Goal: Task Accomplishment & Management: Manage account settings

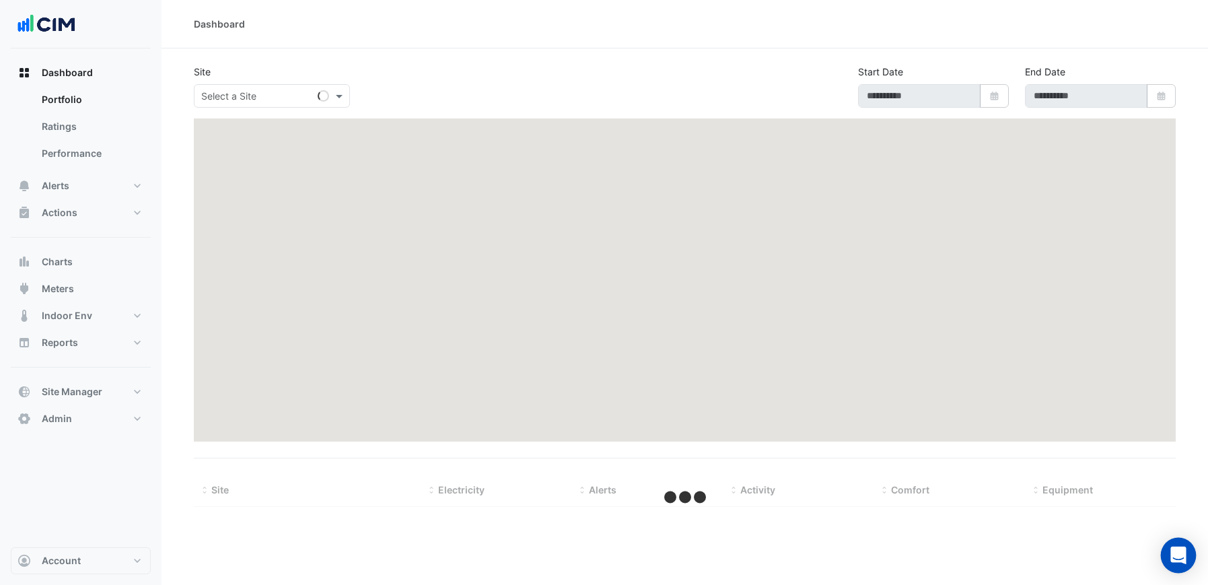
click at [1182, 557] on icon "Open Intercom Messenger" at bounding box center [1177, 554] width 17 height 17
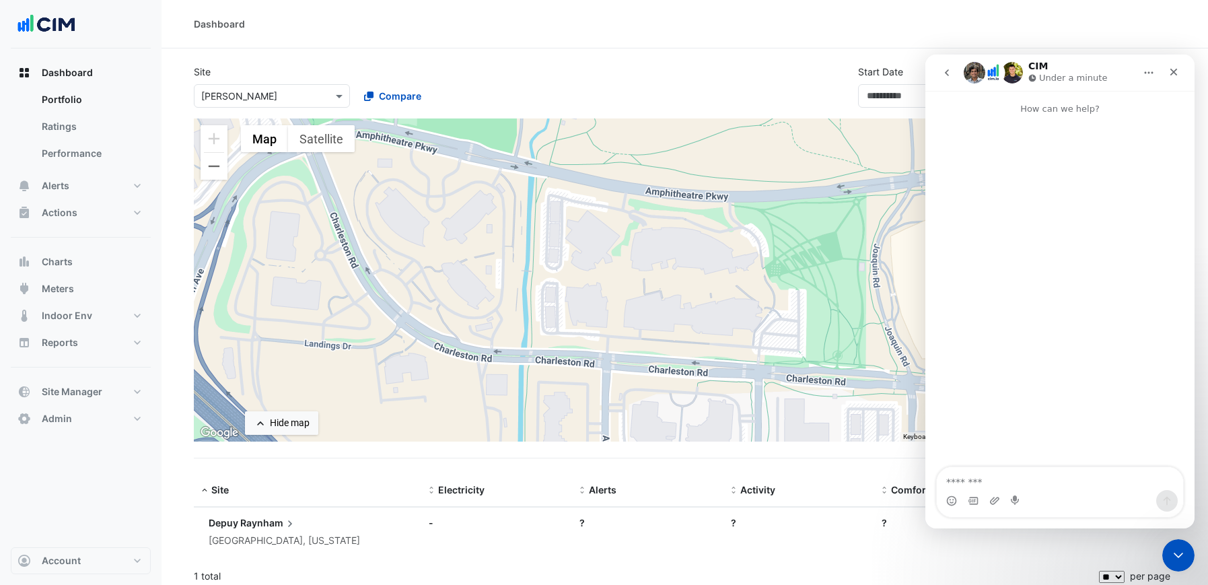
type input "**********"
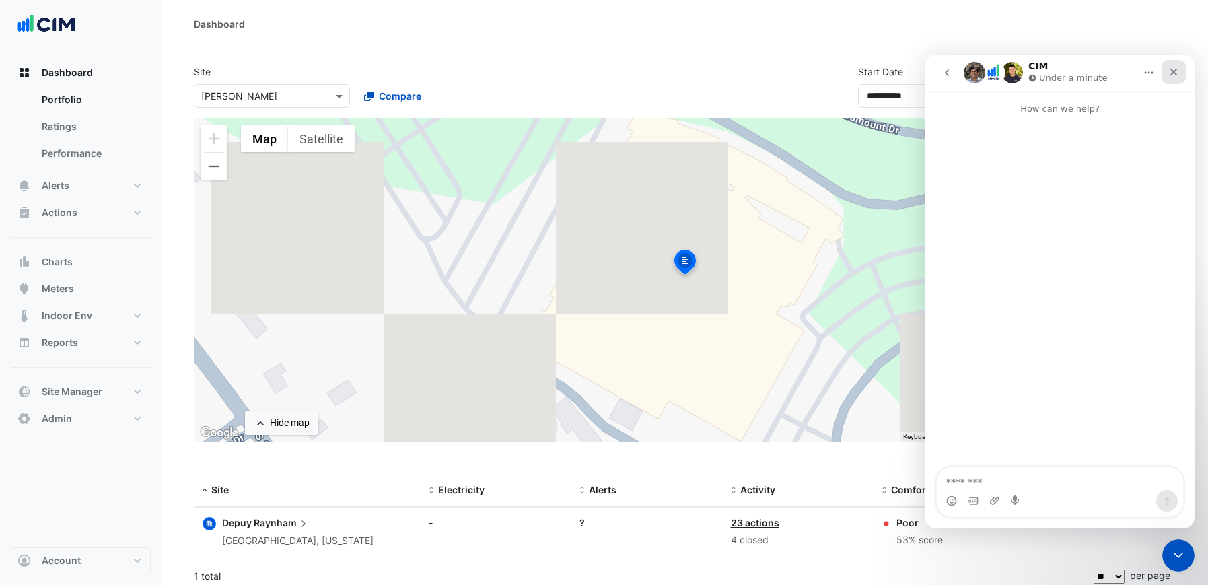
click at [1169, 72] on icon "Close" at bounding box center [1173, 72] width 11 height 11
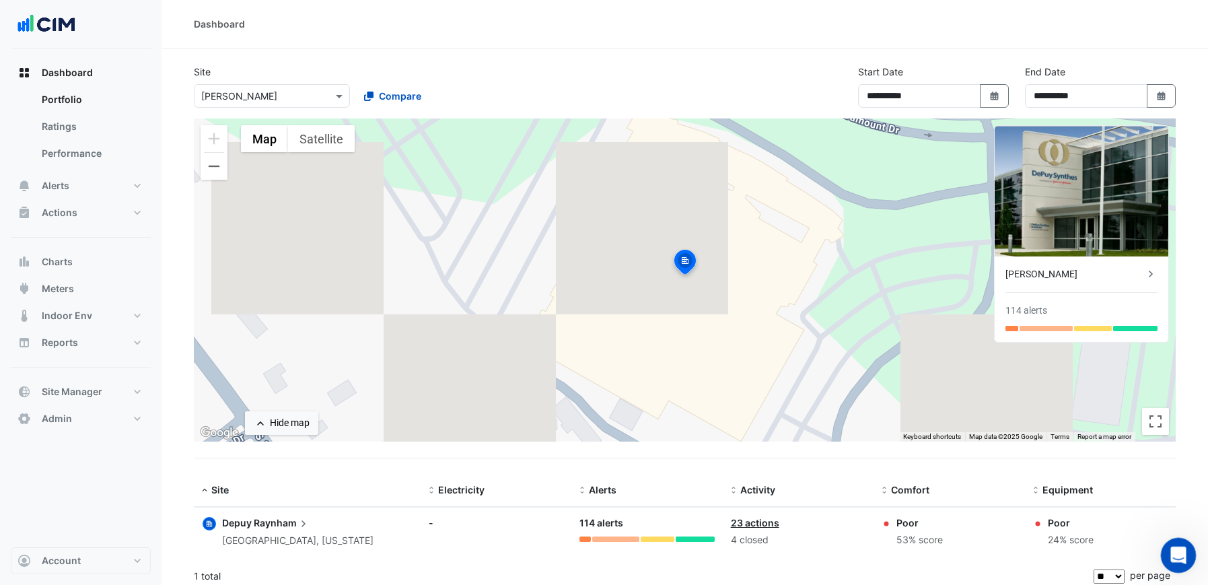
click at [1167, 562] on div "Open Intercom Messenger" at bounding box center [1176, 553] width 44 height 44
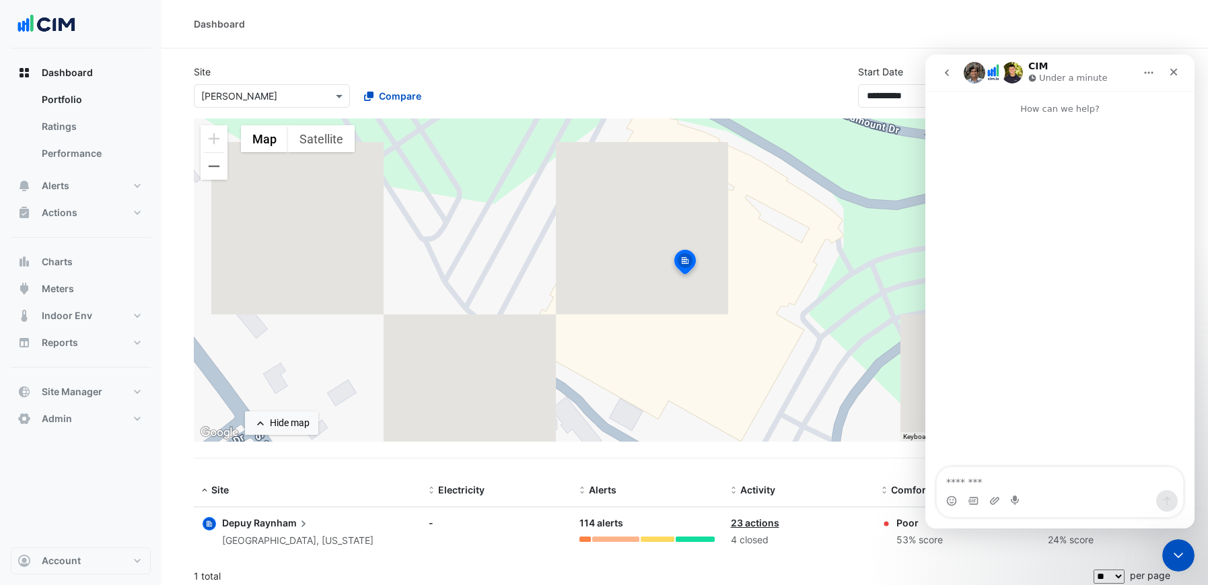
click at [1150, 71] on icon "Home" at bounding box center [1148, 72] width 11 height 11
click at [1107, 107] on div "Expand window" at bounding box center [1120, 107] width 74 height 14
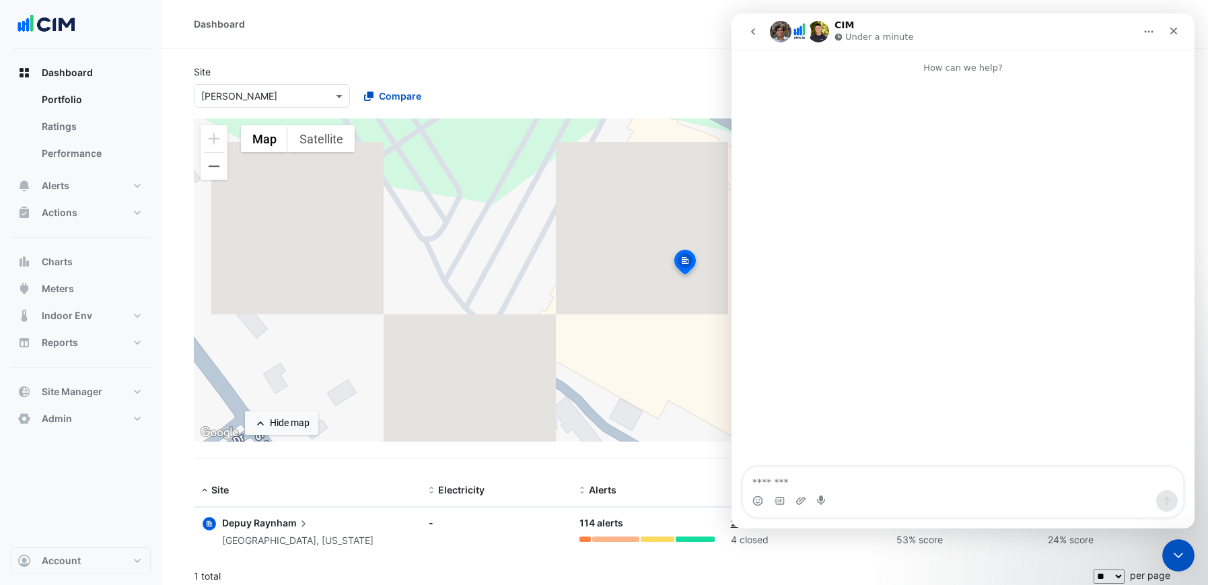
scroll to position [7, 0]
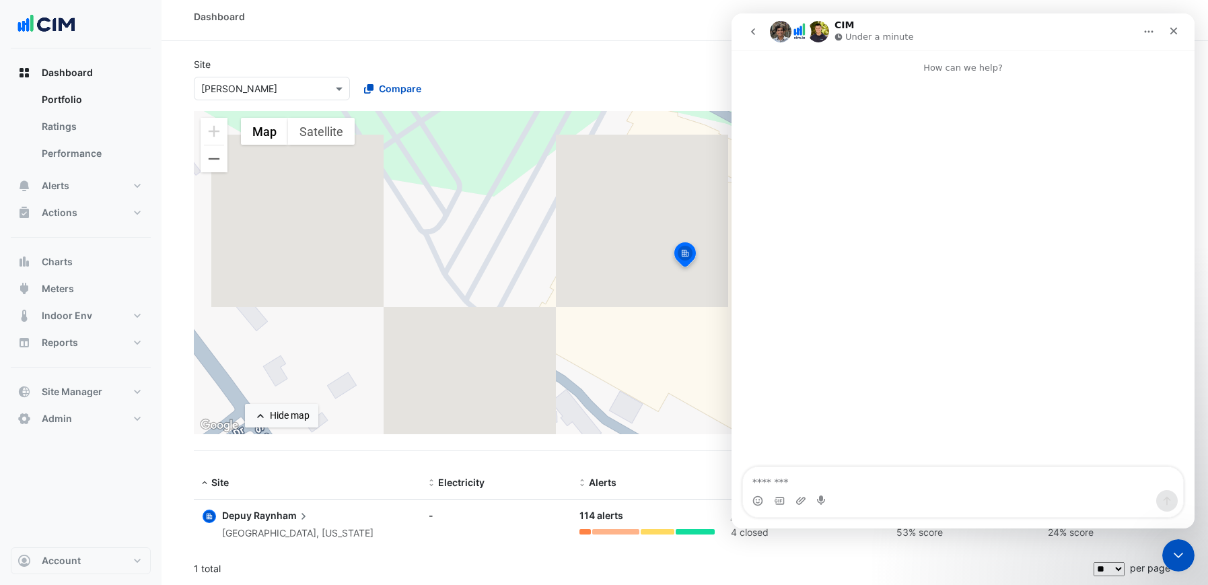
click at [1150, 34] on icon "Home" at bounding box center [1148, 31] width 11 height 11
click at [1126, 63] on div "Collapse window" at bounding box center [1116, 66] width 79 height 14
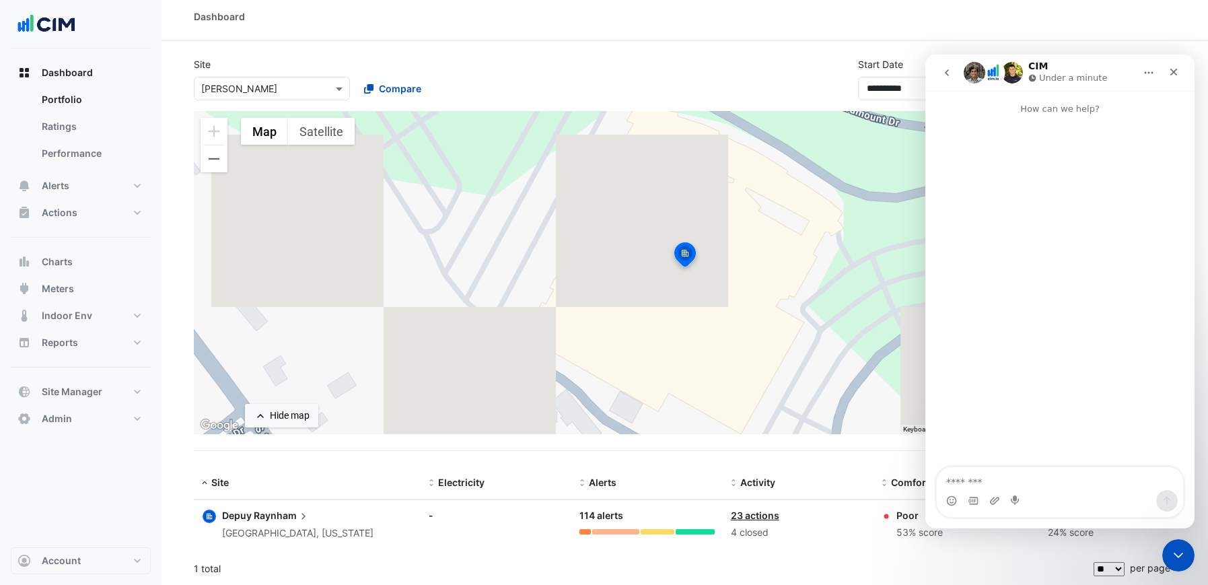
click at [941, 78] on button "go back" at bounding box center [947, 73] width 26 height 26
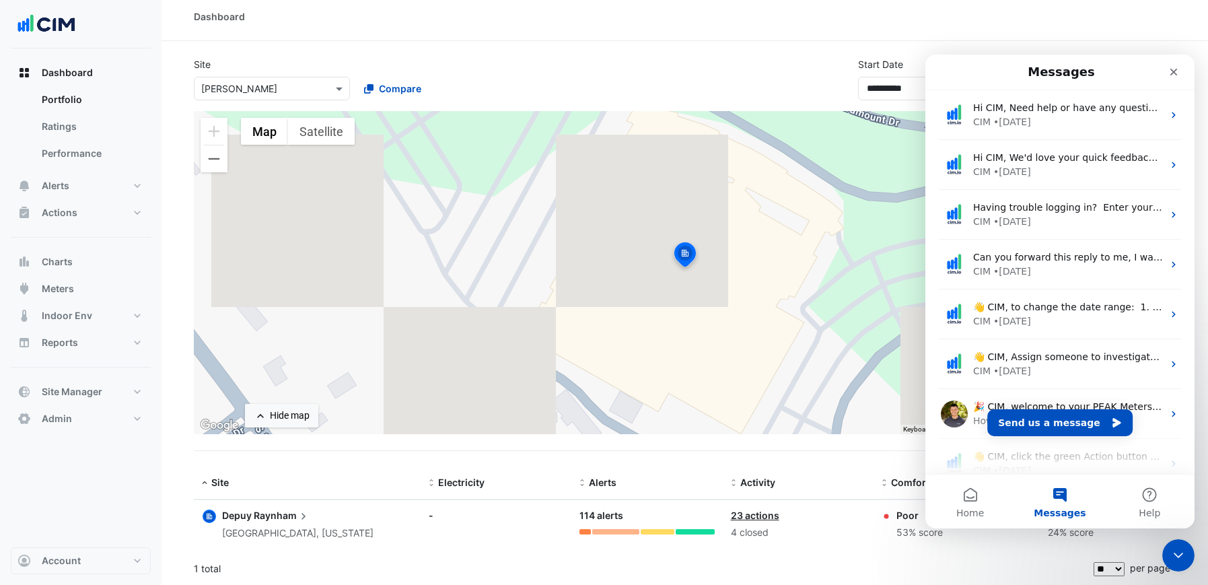
click at [1054, 503] on button "Messages" at bounding box center [1059, 501] width 89 height 54
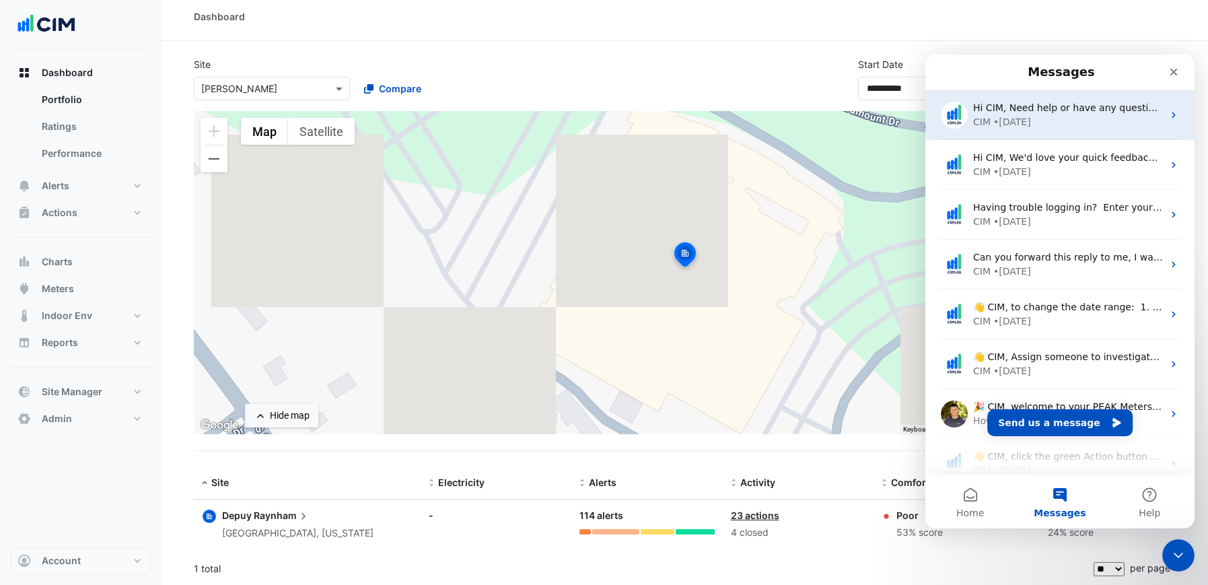
click at [1039, 121] on div "CIM • 28w ago" at bounding box center [1068, 122] width 190 height 14
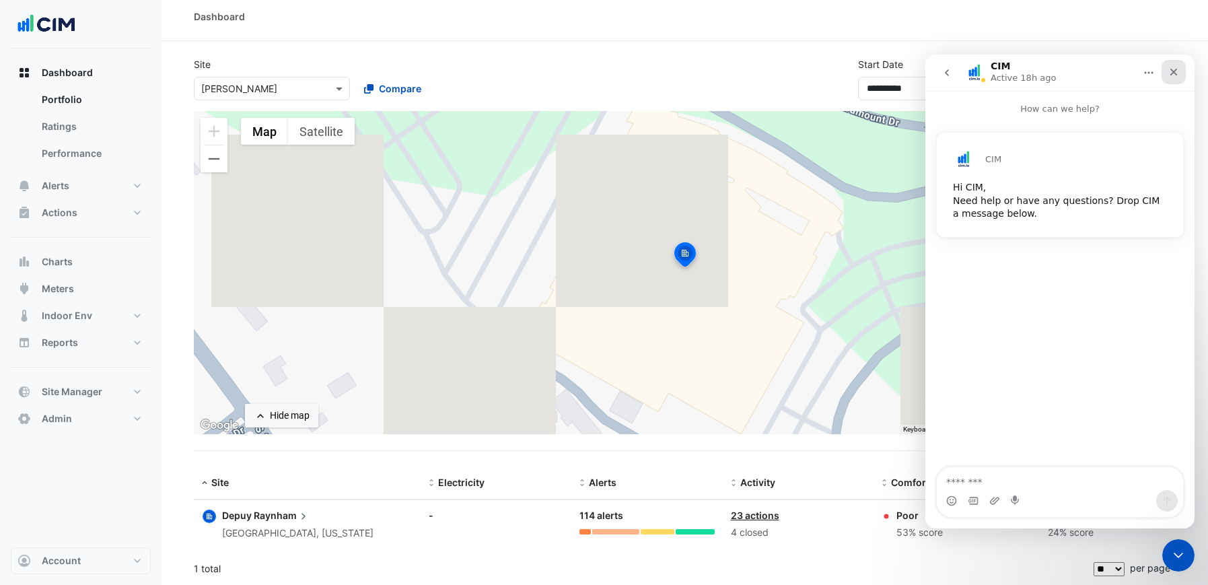
click at [1177, 69] on icon "Close" at bounding box center [1173, 72] width 11 height 11
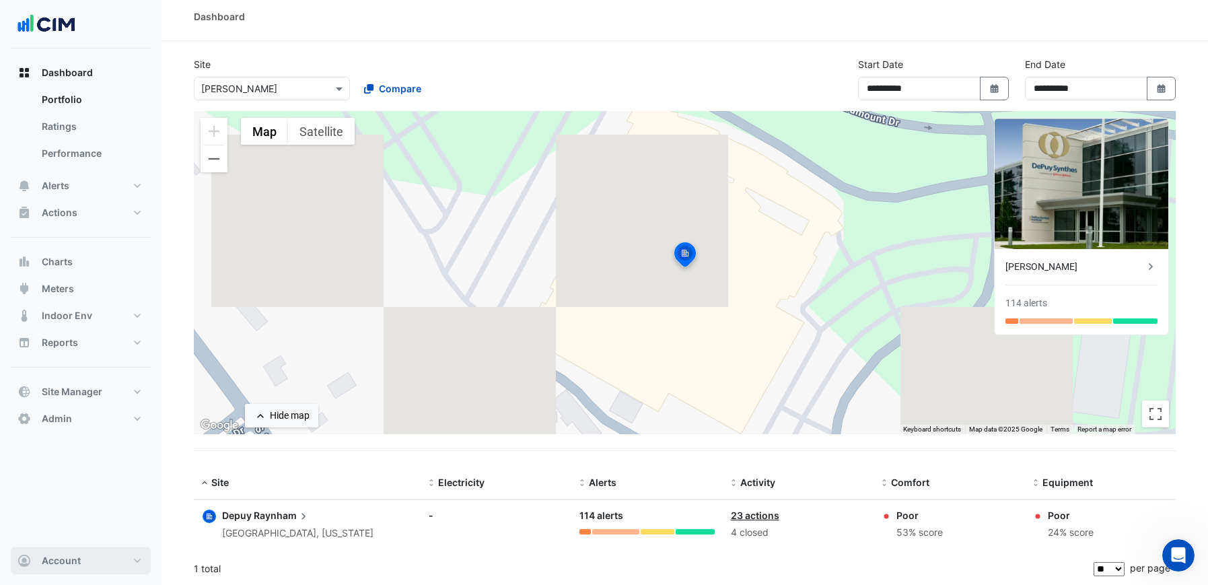
click at [74, 562] on span "Account" at bounding box center [61, 560] width 39 height 13
click at [79, 536] on link "Sign Out" at bounding box center [81, 526] width 128 height 27
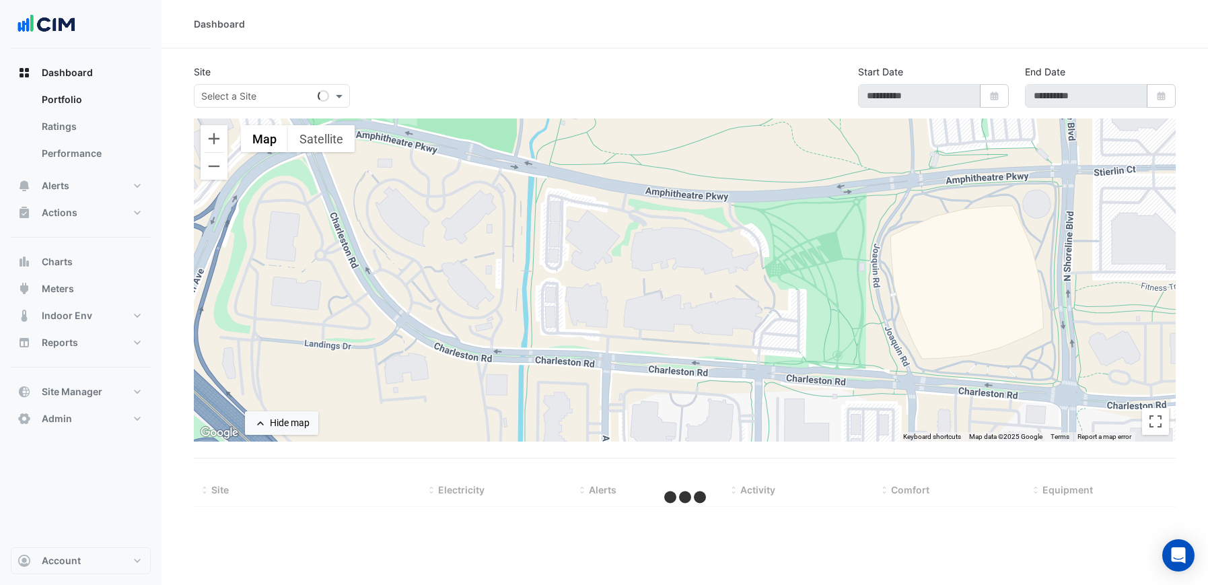
type input "**********"
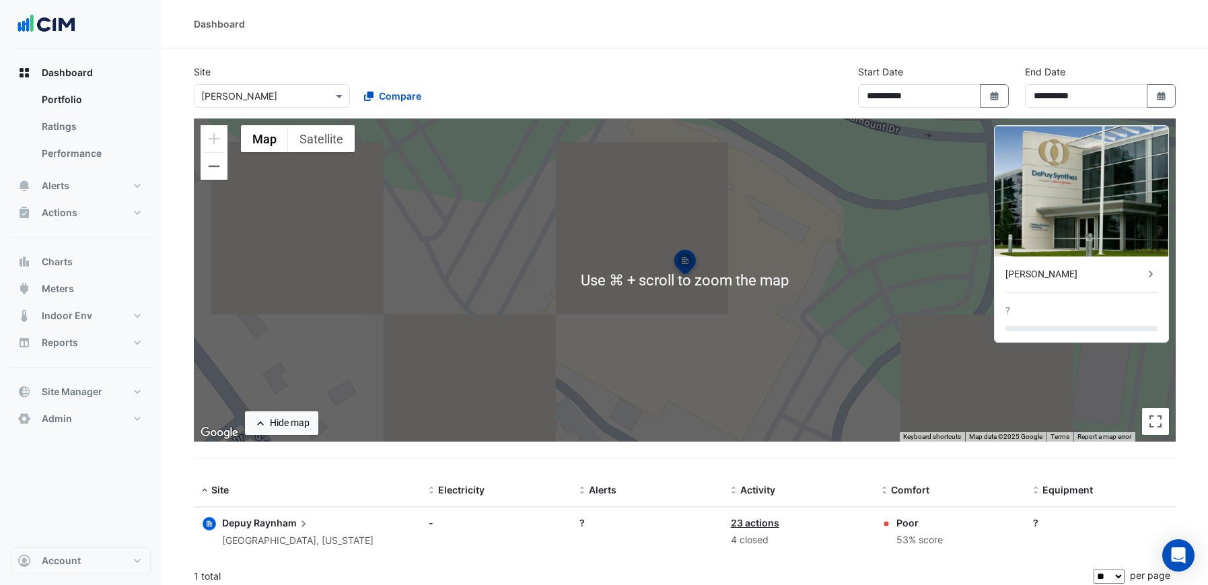
scroll to position [7, 0]
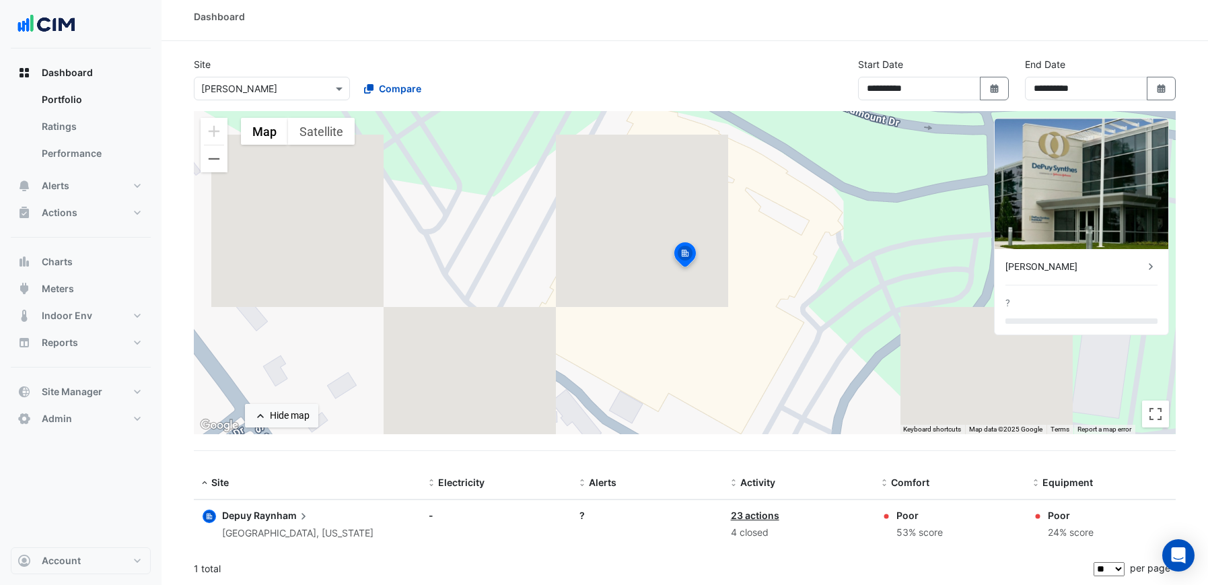
click at [303, 89] on input "text" at bounding box center [258, 89] width 114 height 14
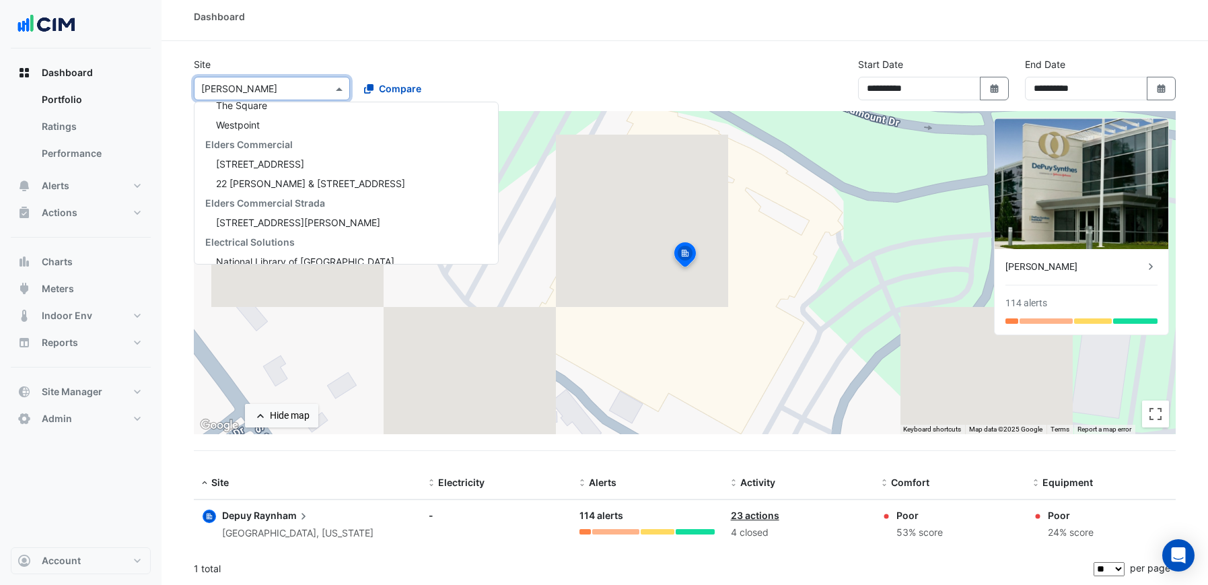
scroll to position [9451, 0]
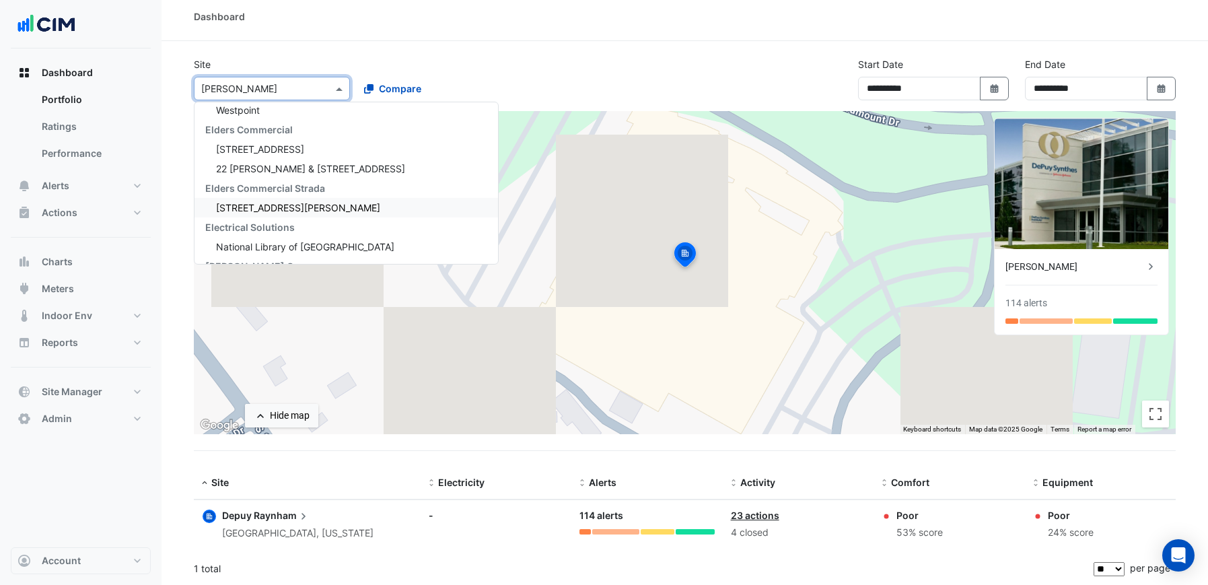
click at [260, 207] on span "[STREET_ADDRESS][PERSON_NAME]" at bounding box center [298, 207] width 164 height 11
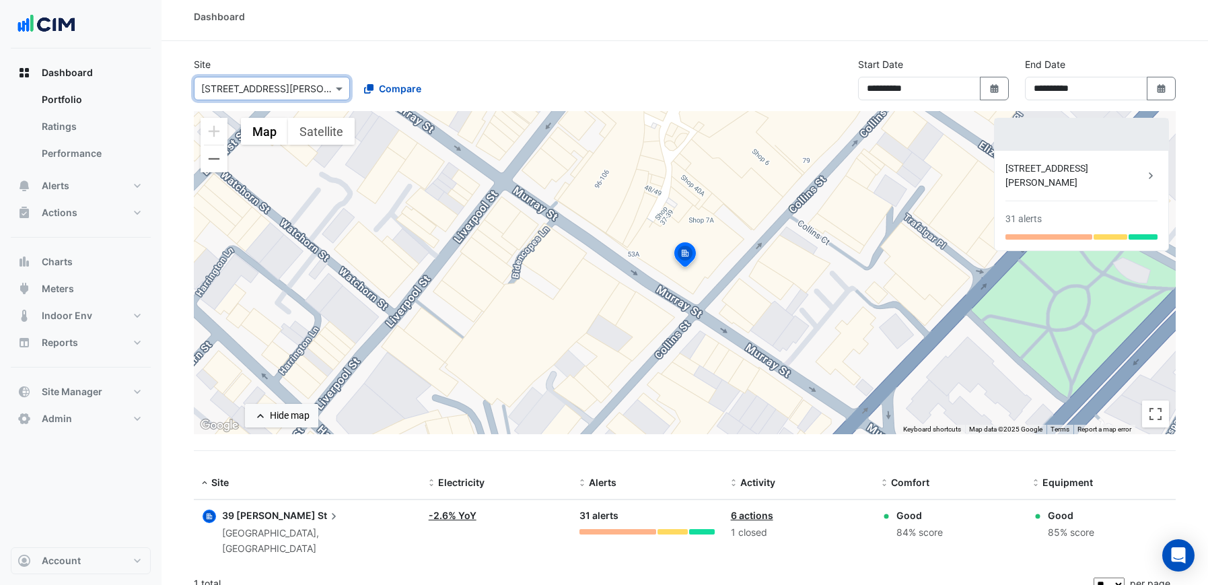
click at [328, 91] on div at bounding box center [271, 88] width 155 height 15
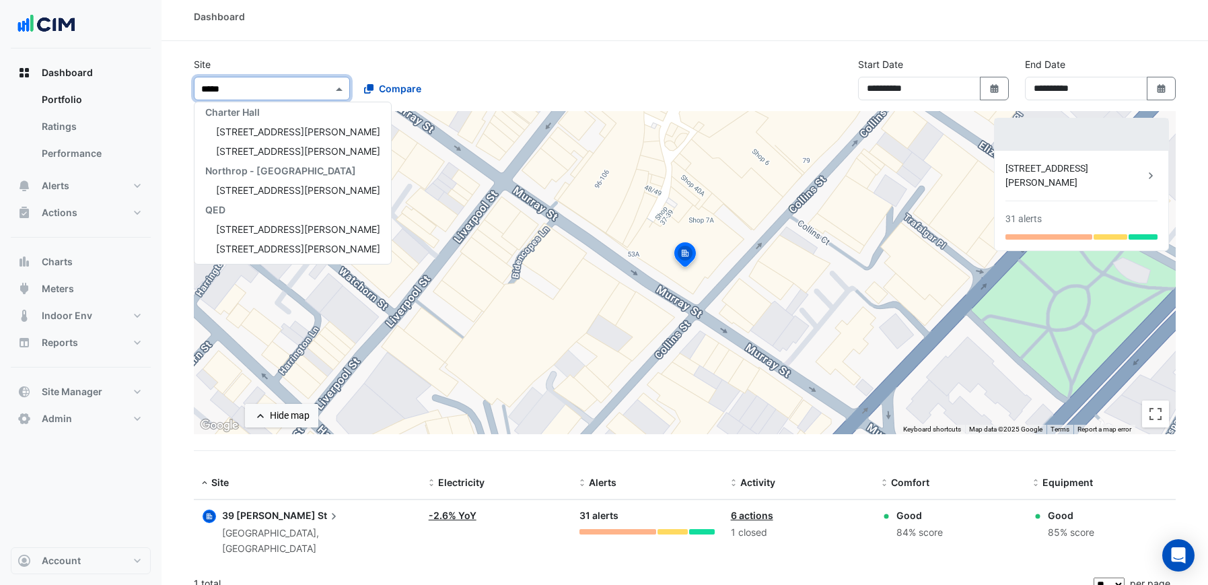
scroll to position [44, 0]
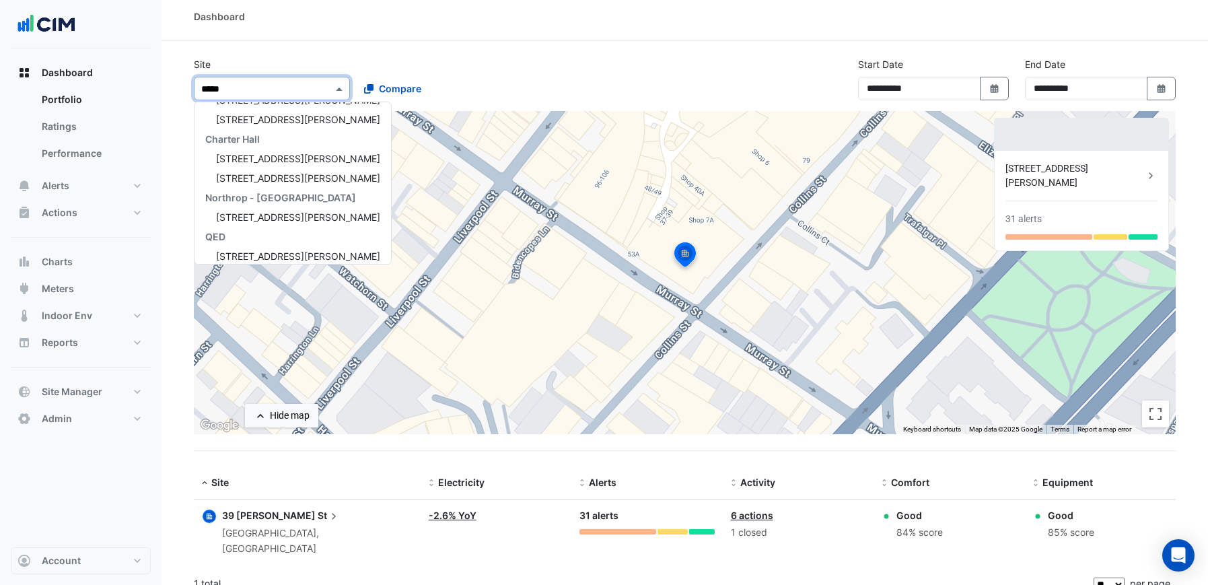
type input "******"
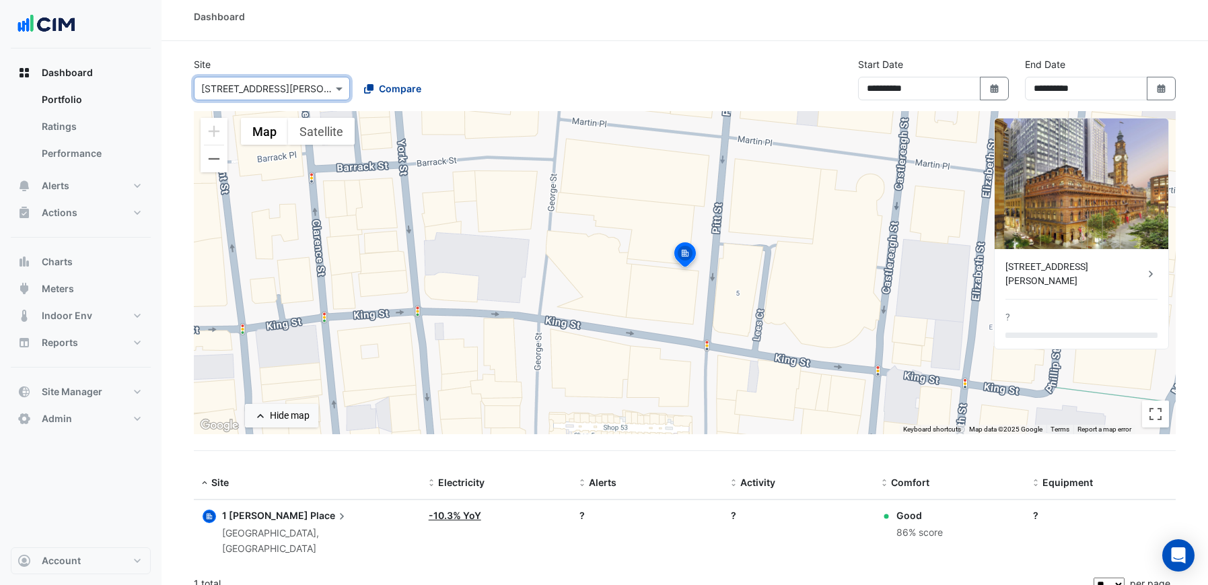
click at [401, 91] on span "Compare" at bounding box center [400, 88] width 42 height 14
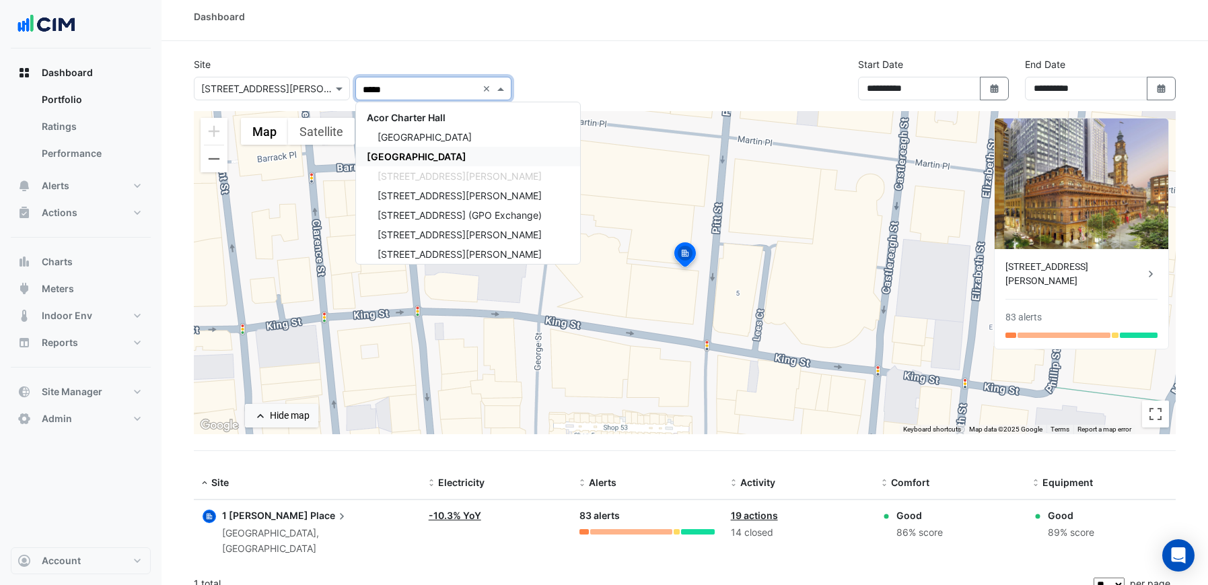
click at [445, 155] on span "[GEOGRAPHIC_DATA]" at bounding box center [417, 156] width 100 height 11
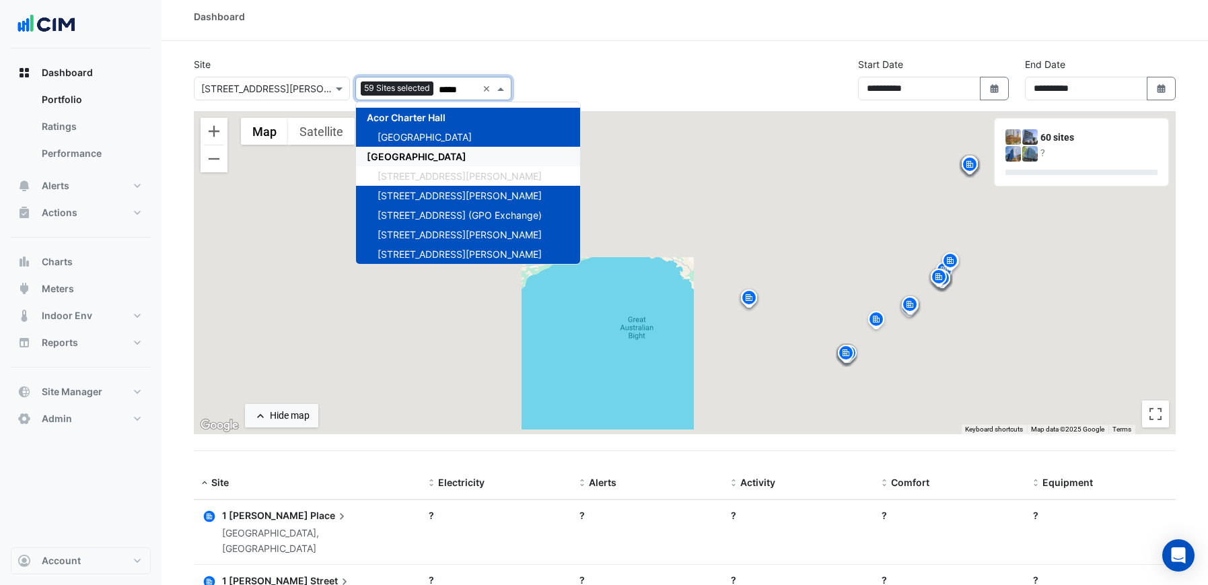
type input "*****"
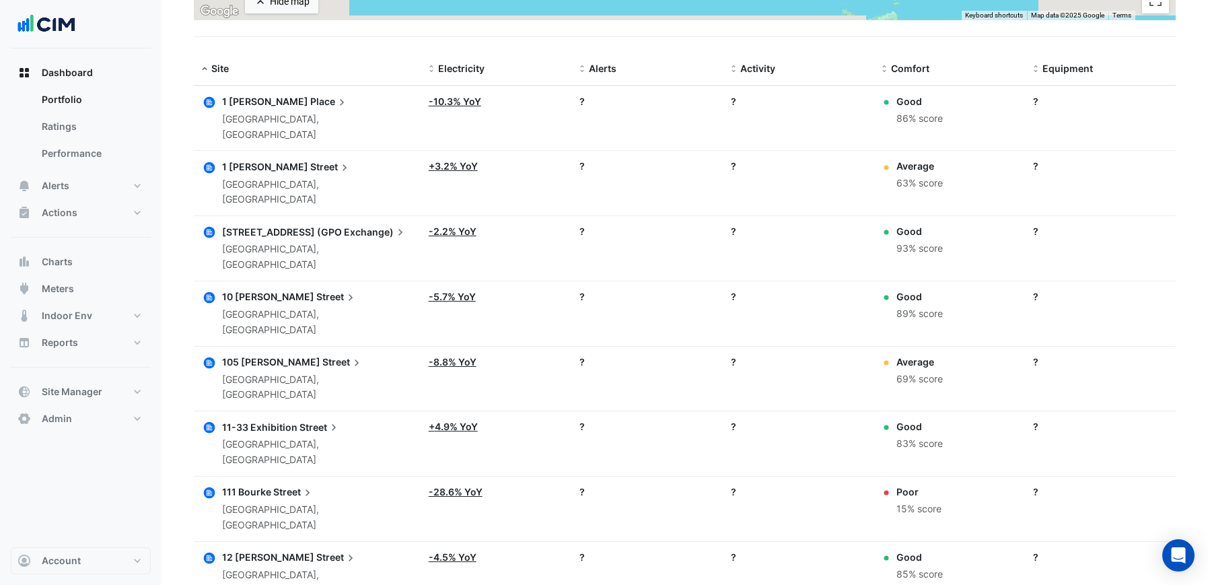
scroll to position [484, 0]
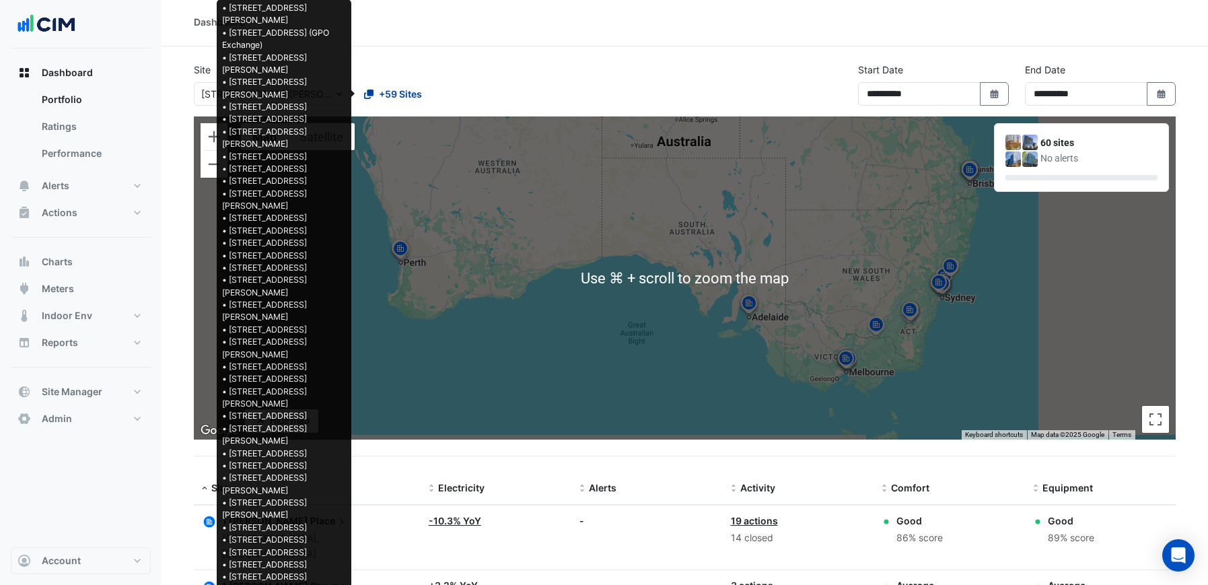
scroll to position [4, 0]
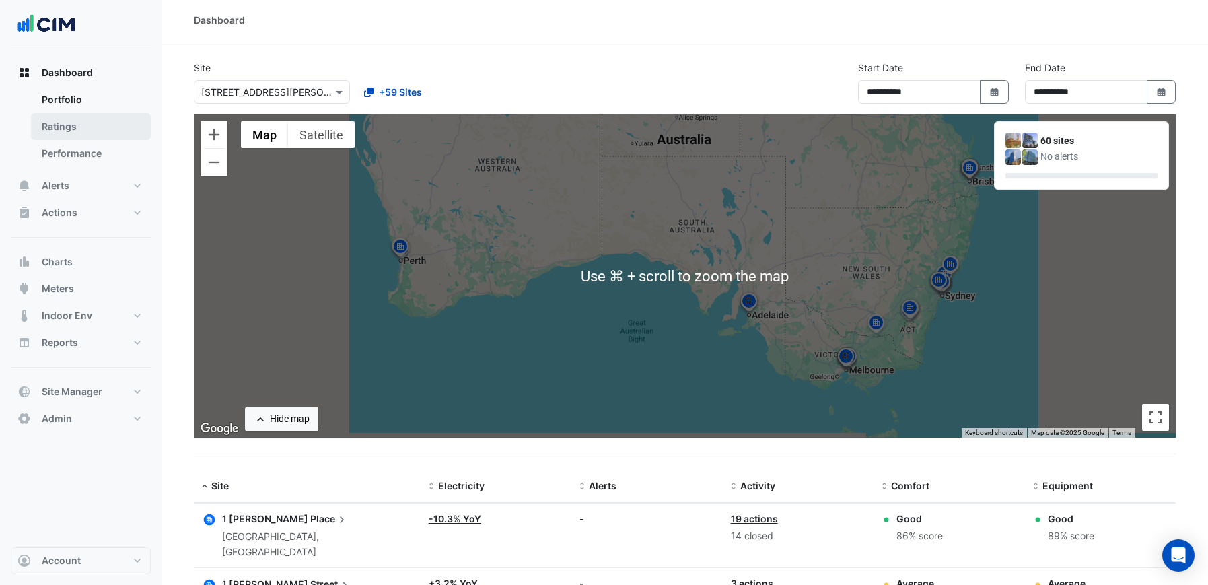
click at [50, 115] on link "Ratings" at bounding box center [91, 126] width 120 height 27
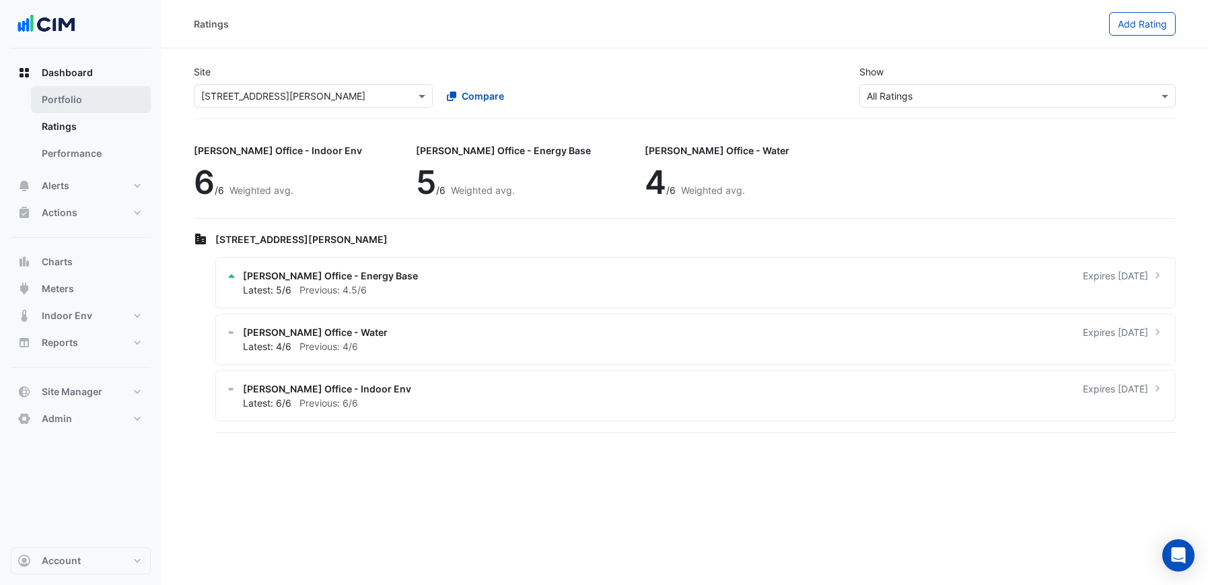
click at [126, 98] on link "Portfolio" at bounding box center [91, 99] width 120 height 27
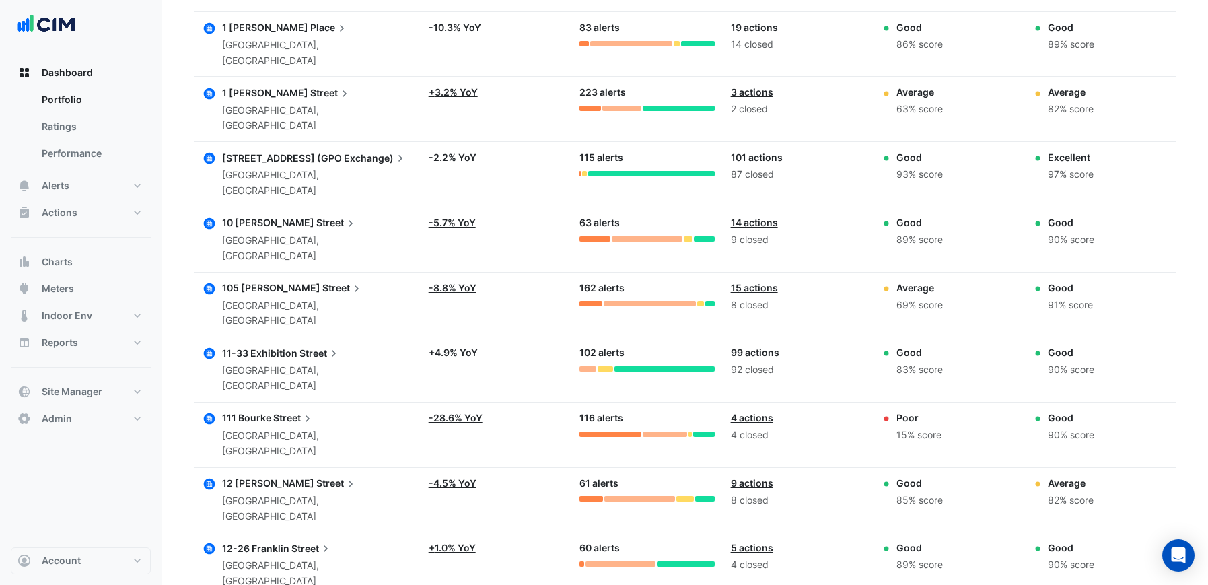
scroll to position [495, 0]
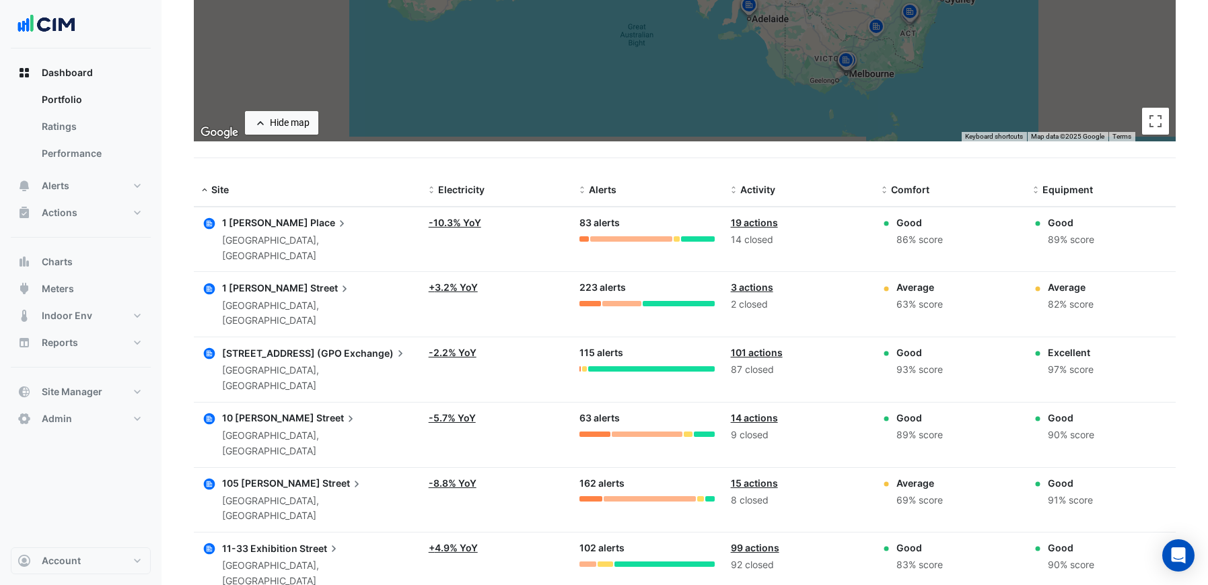
scroll to position [0, 0]
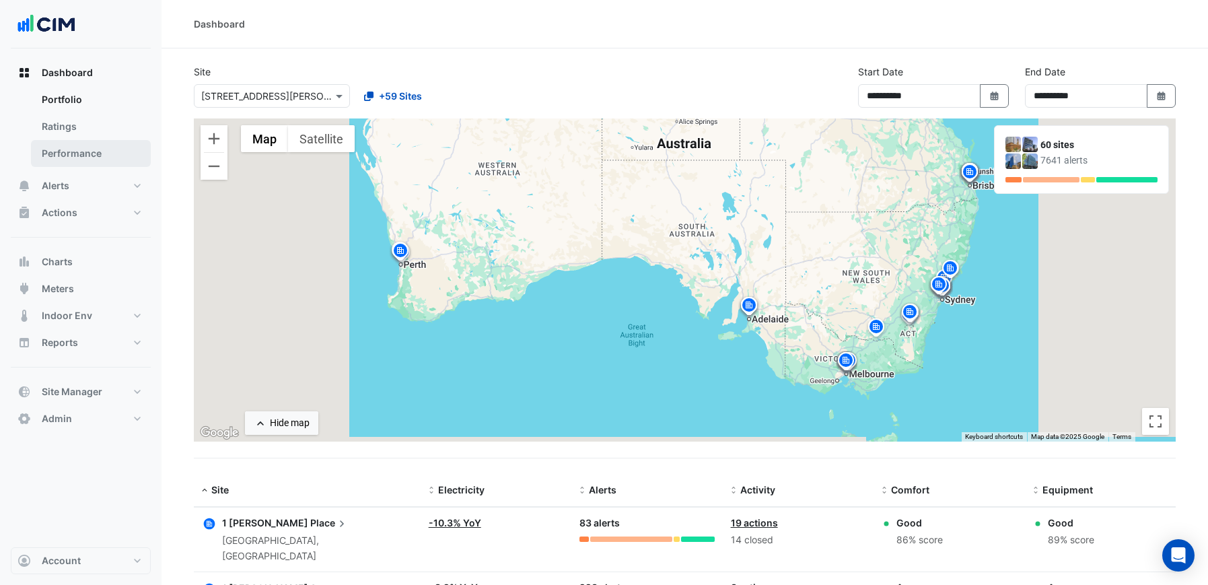
click at [73, 156] on link "Performance" at bounding box center [91, 153] width 120 height 27
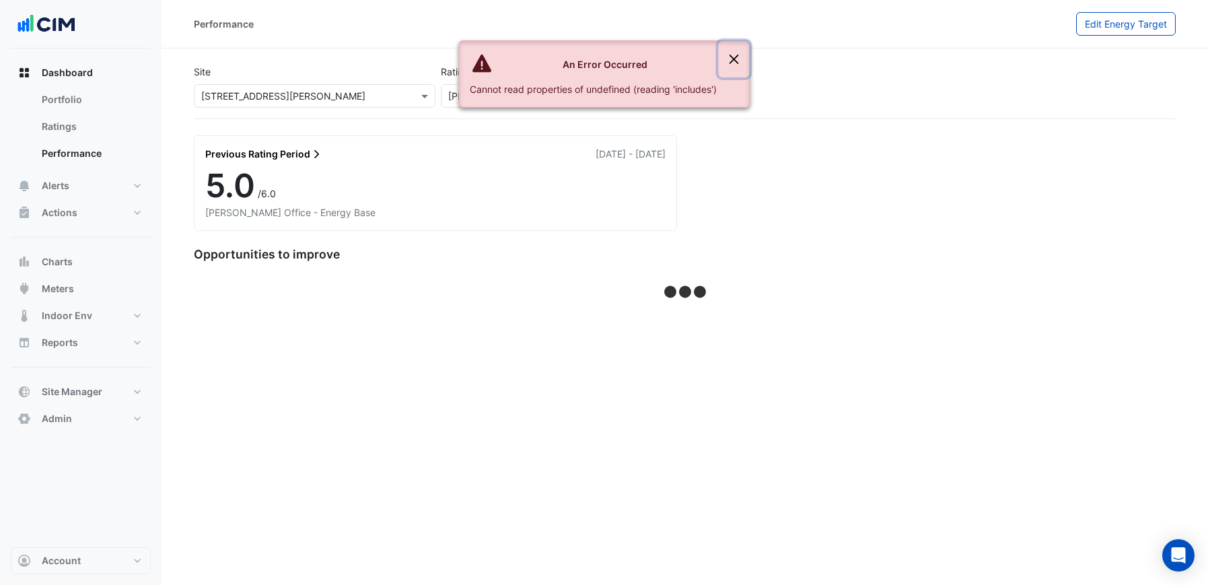
click at [732, 56] on button "Close" at bounding box center [733, 59] width 31 height 36
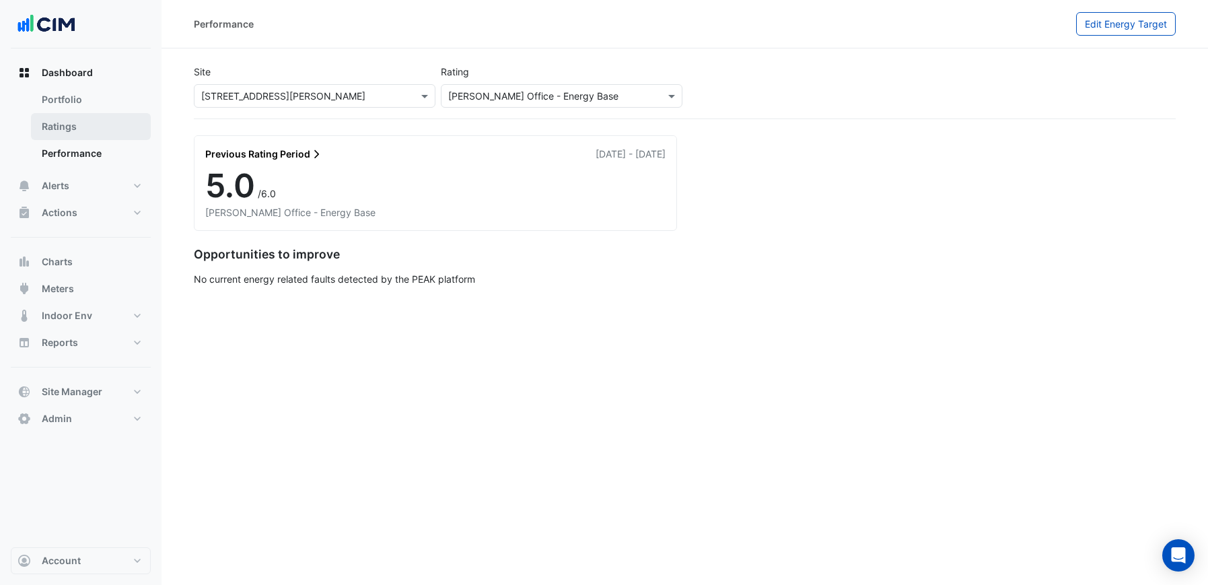
click at [76, 129] on link "Ratings" at bounding box center [91, 126] width 120 height 27
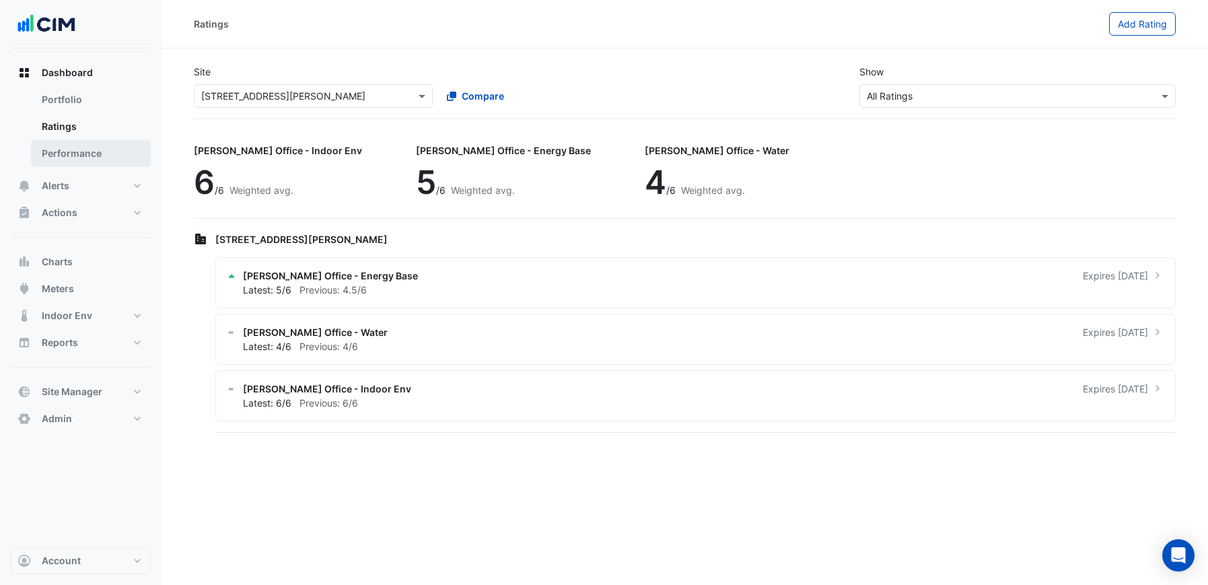
click at [76, 157] on link "Performance" at bounding box center [91, 153] width 120 height 27
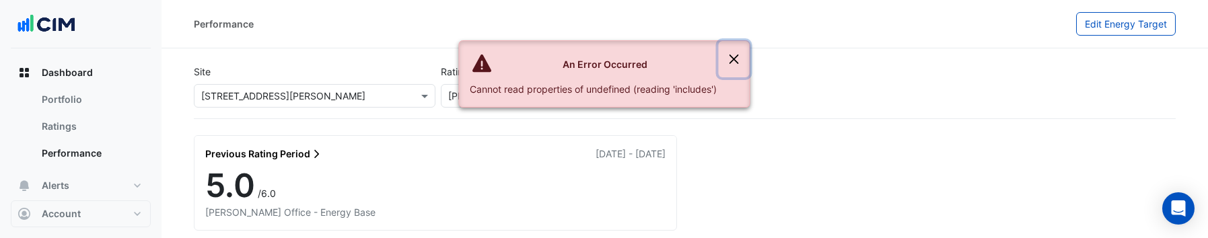
click at [742, 54] on button "Close" at bounding box center [733, 59] width 31 height 36
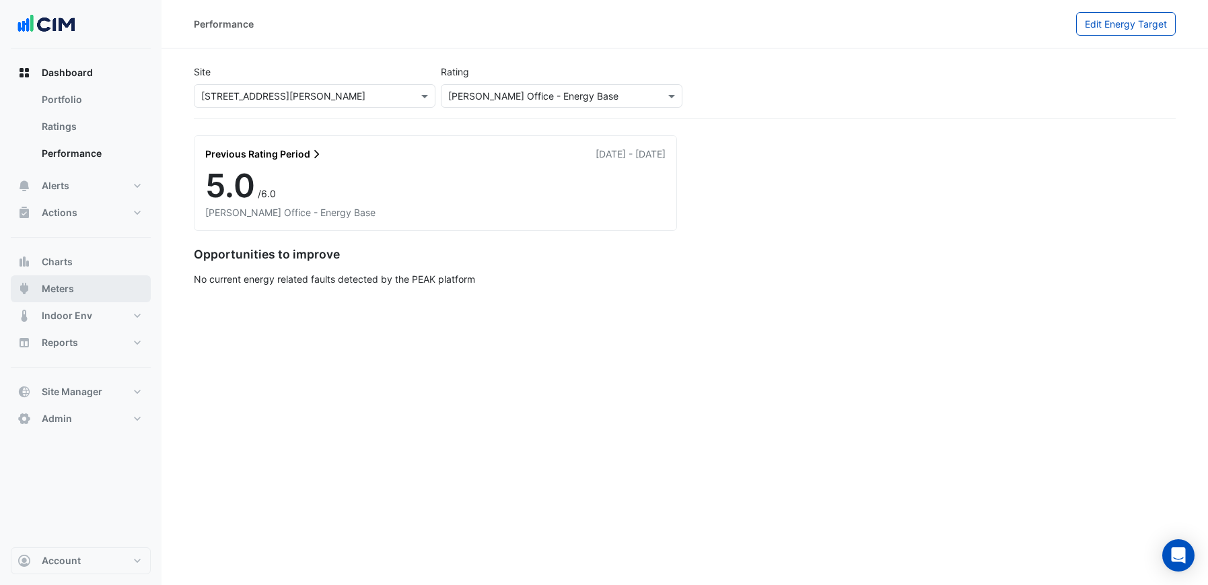
click at [85, 287] on button "Meters" at bounding box center [81, 288] width 140 height 27
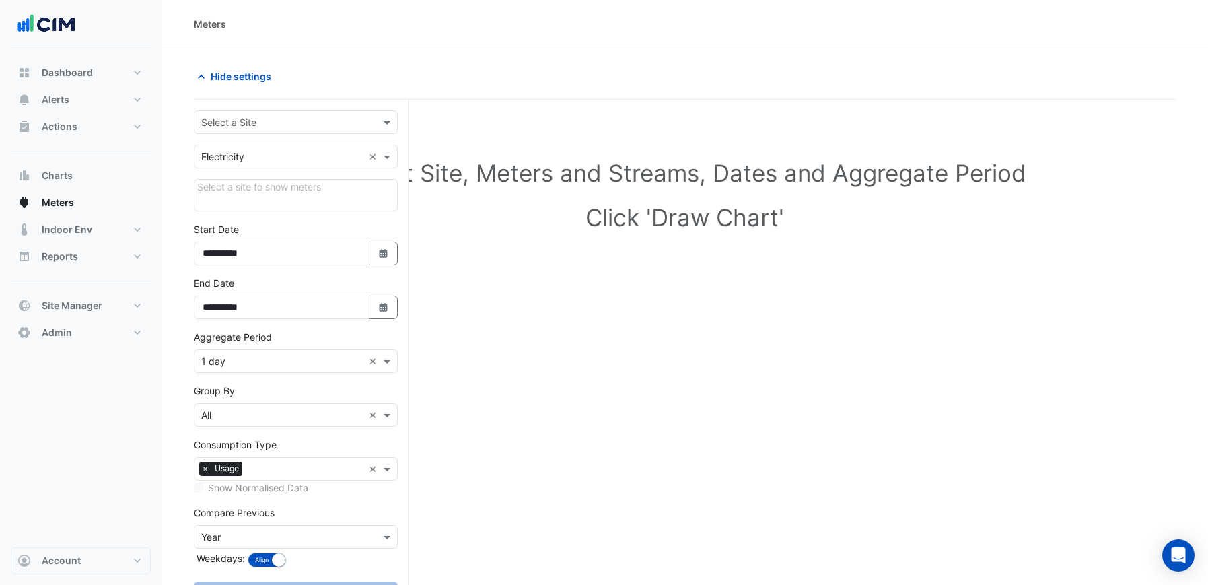
click at [254, 117] on input "text" at bounding box center [282, 123] width 162 height 14
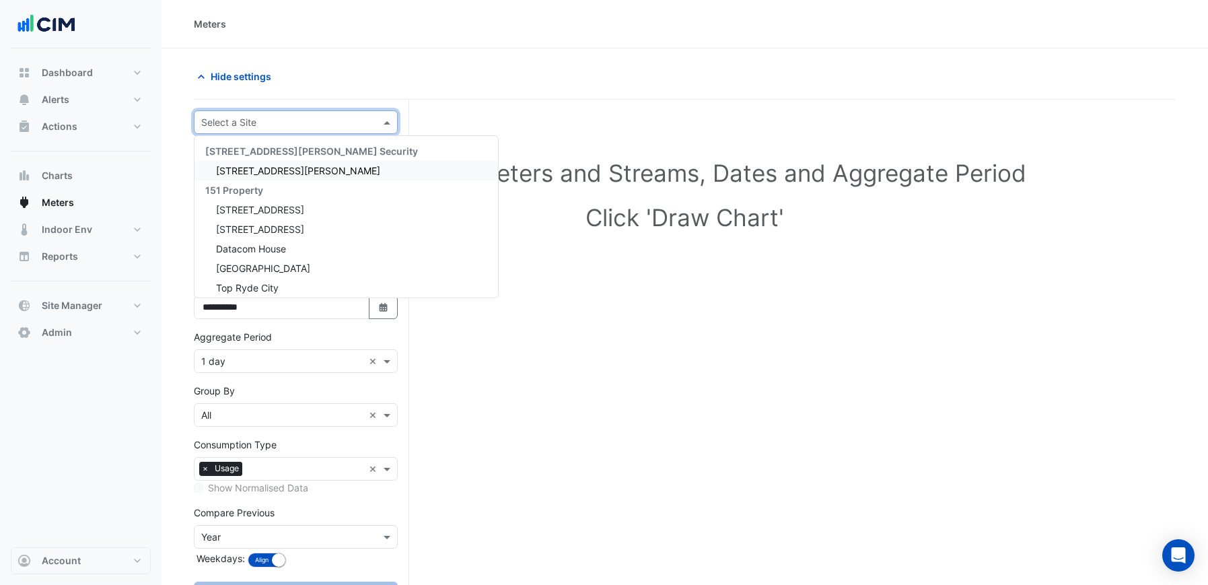
click at [258, 172] on span "[STREET_ADDRESS][PERSON_NAME]" at bounding box center [298, 170] width 164 height 11
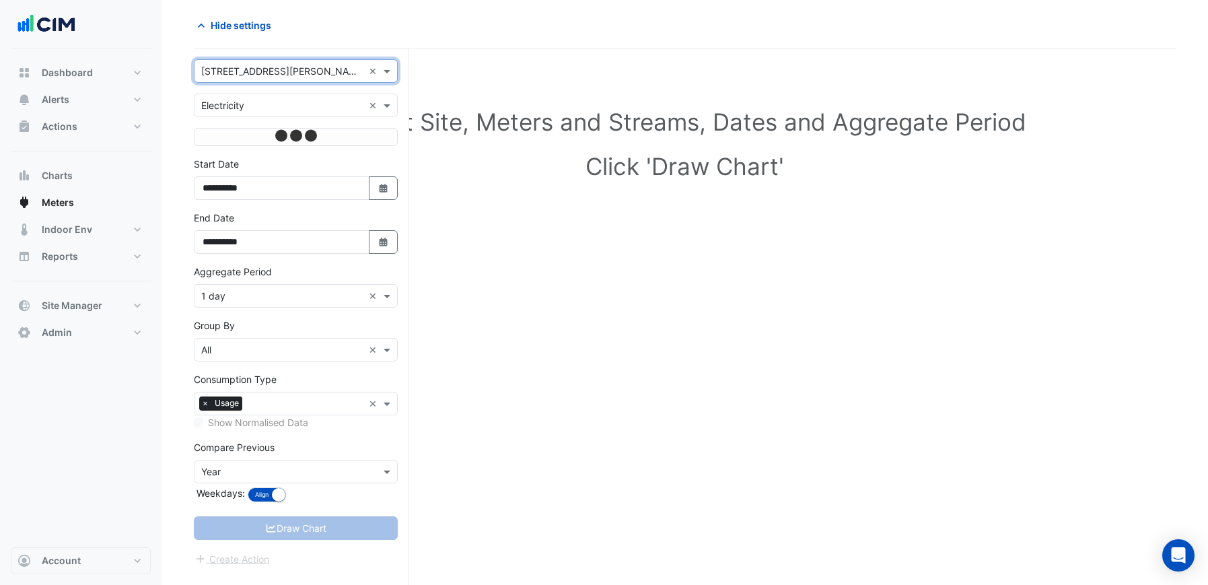
scroll to position [75, 0]
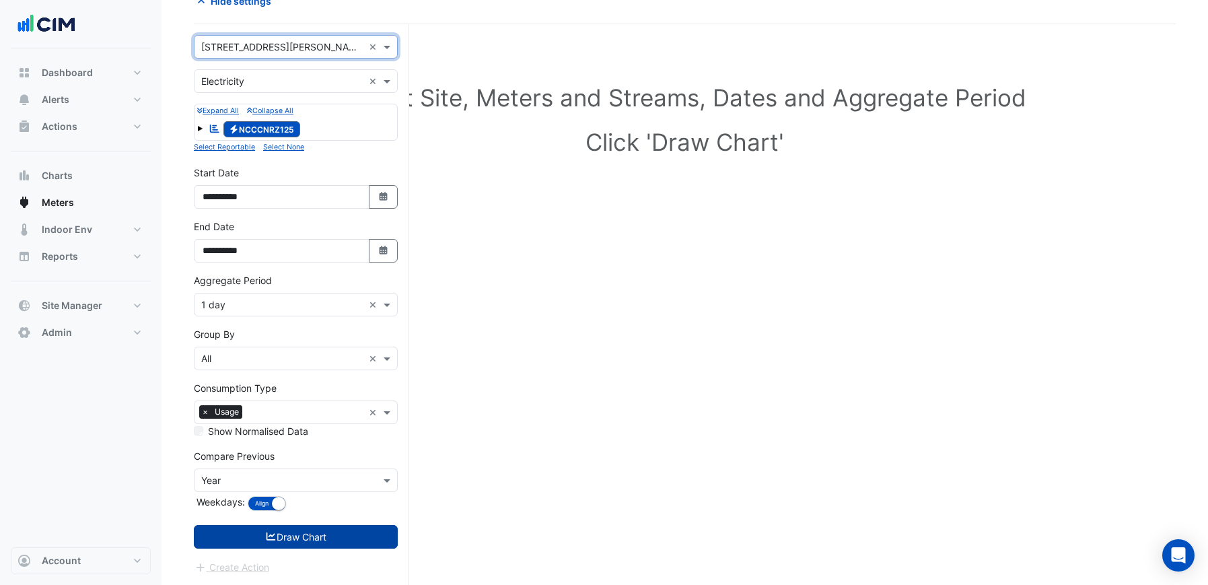
click at [320, 530] on button "Draw Chart" at bounding box center [296, 537] width 204 height 24
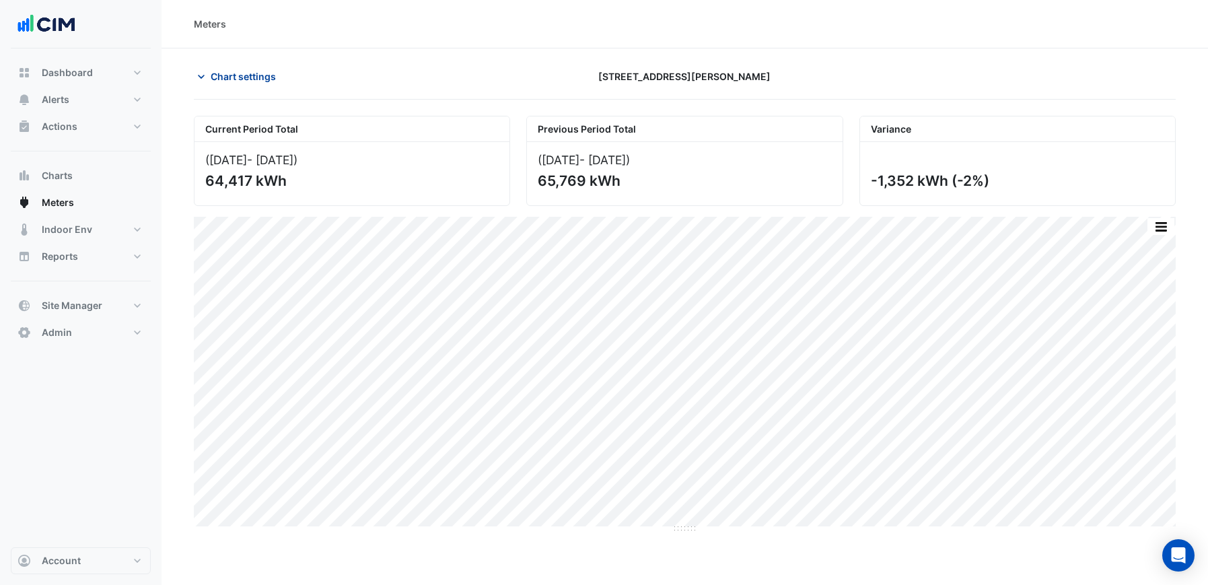
click at [256, 79] on span "Chart settings" at bounding box center [243, 76] width 65 height 14
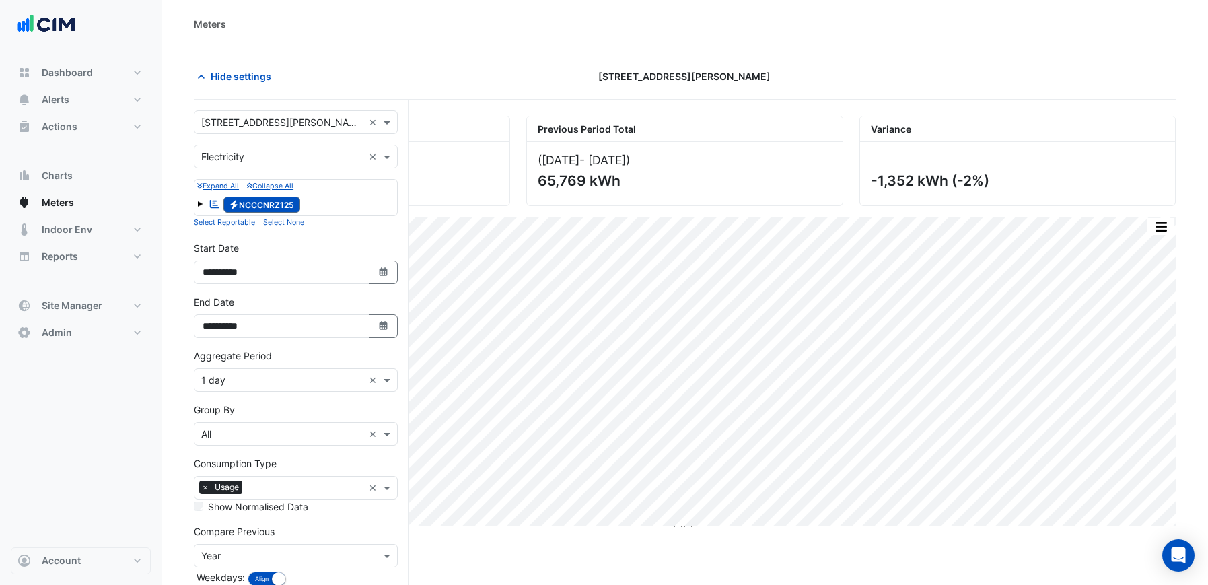
click at [721, 29] on div "Meters" at bounding box center [685, 24] width 982 height 14
click at [75, 73] on span "Dashboard" at bounding box center [67, 72] width 51 height 13
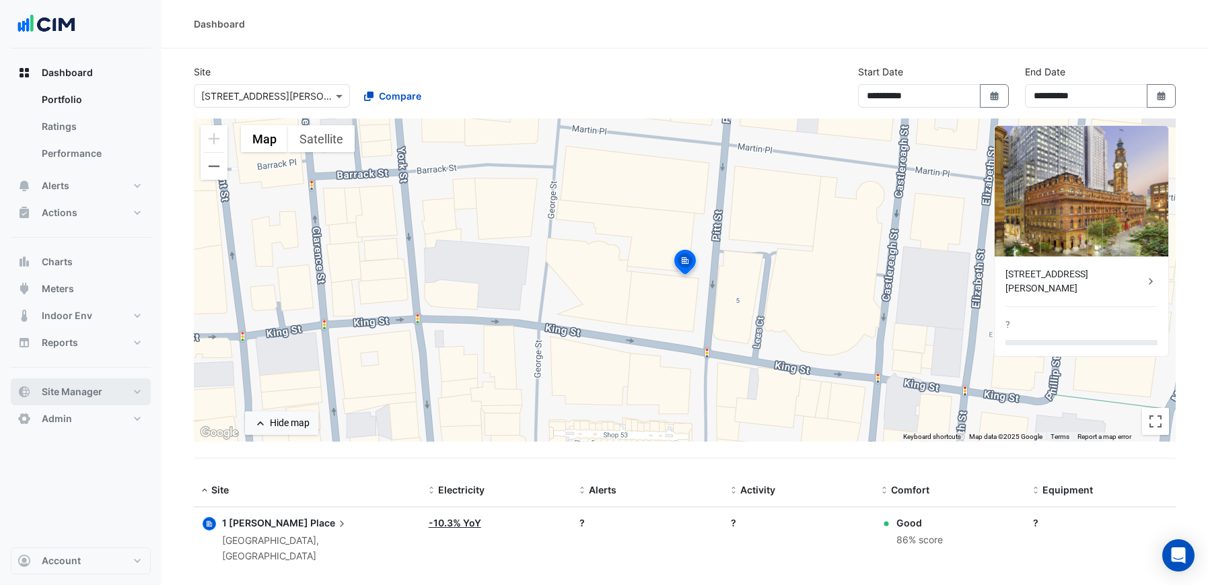
scroll to position [7, 0]
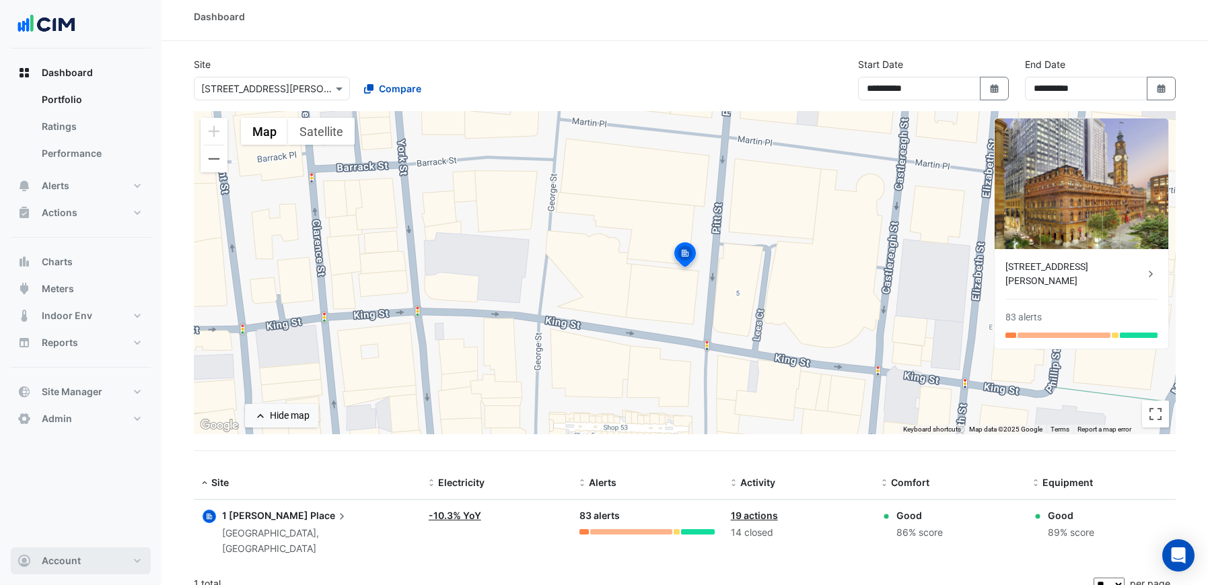
click at [111, 558] on button "Account" at bounding box center [81, 560] width 140 height 27
drag, startPoint x: 98, startPoint y: 524, endPoint x: 131, endPoint y: 497, distance: 43.5
click at [98, 524] on link "Sign Out" at bounding box center [81, 526] width 128 height 27
